Goal: Task Accomplishment & Management: Manage account settings

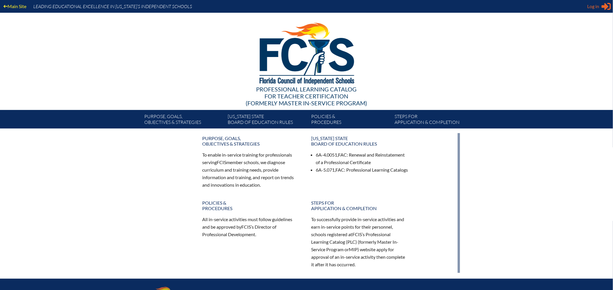
type input "[EMAIL_ADDRESS][DOMAIN_NAME]"
click at [596, 5] on span "Log in" at bounding box center [593, 6] width 12 height 7
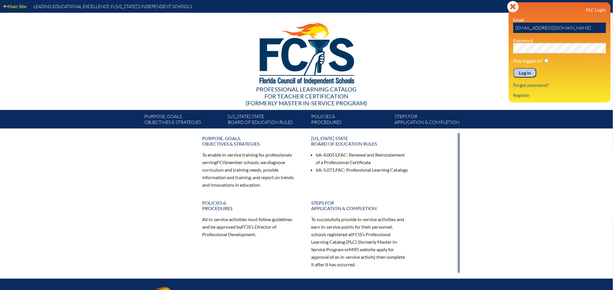
click at [523, 74] on input "Log in" at bounding box center [524, 73] width 23 height 10
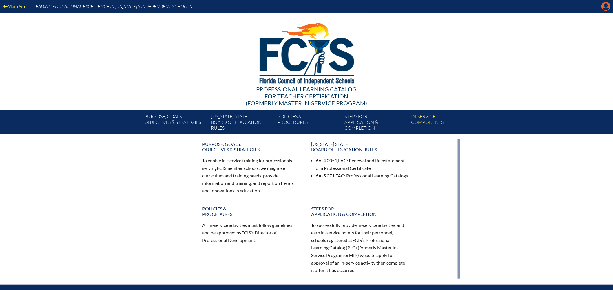
click at [604, 4] on icon at bounding box center [605, 6] width 9 height 9
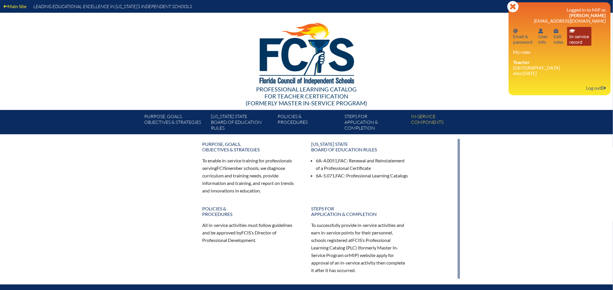
click at [575, 41] on link "In-service record In-service record" at bounding box center [579, 36] width 24 height 19
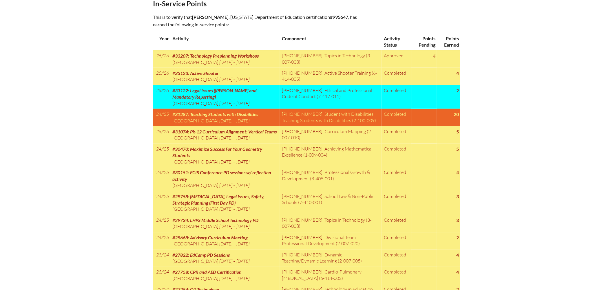
scroll to position [193, 0]
